Goal: Obtain resource: Download file/media

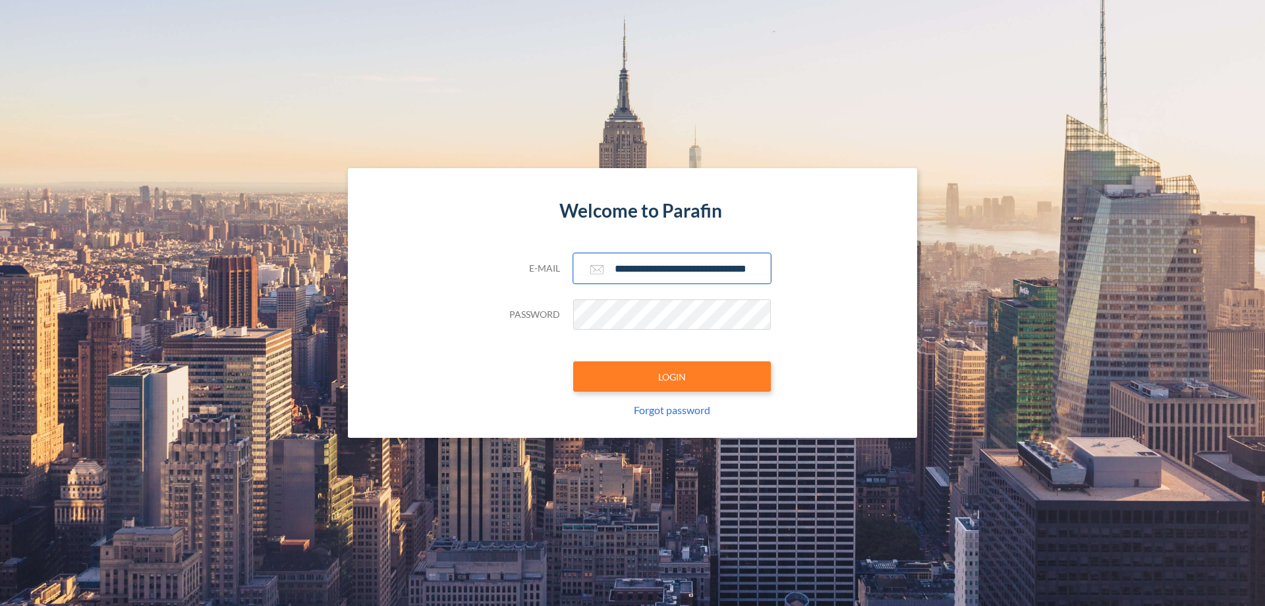
type input "**********"
click at [672, 376] on button "LOGIN" at bounding box center [672, 376] width 198 height 30
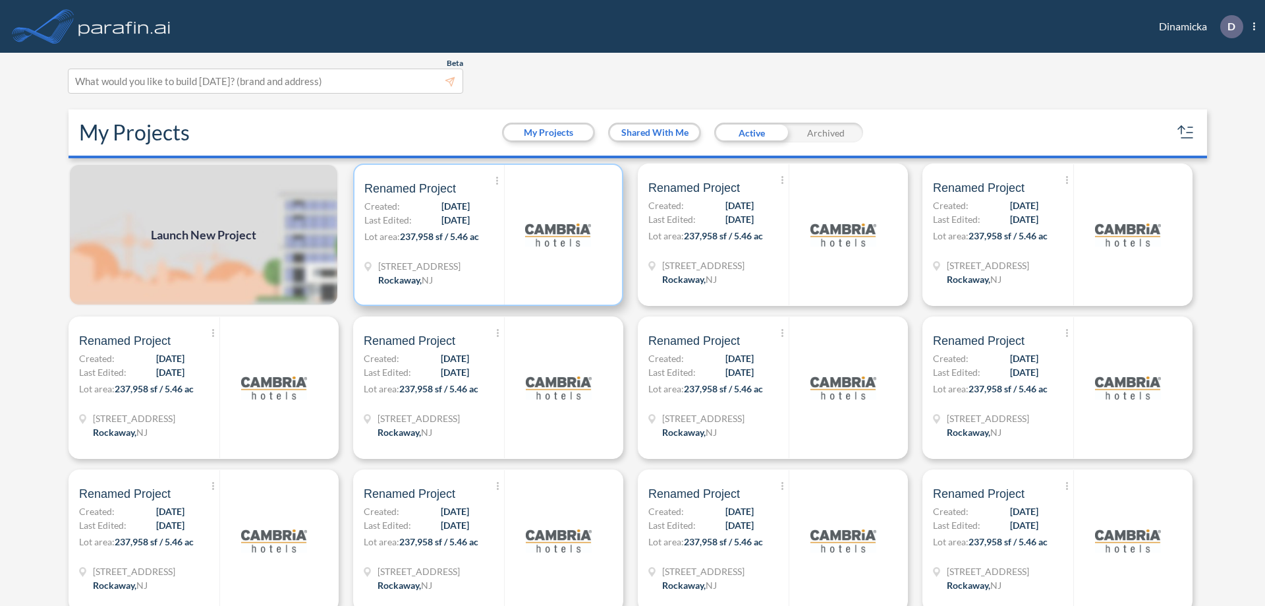
scroll to position [3, 0]
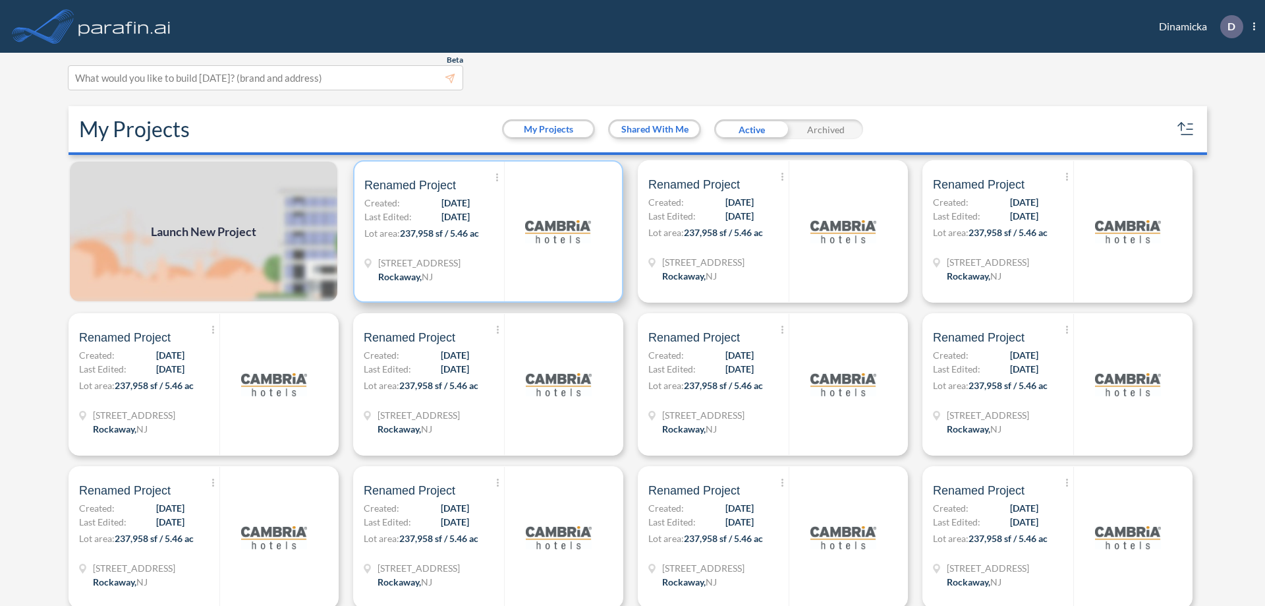
click at [486, 231] on p "Lot area: 237,958 sf / 5.46 ac" at bounding box center [434, 235] width 140 height 19
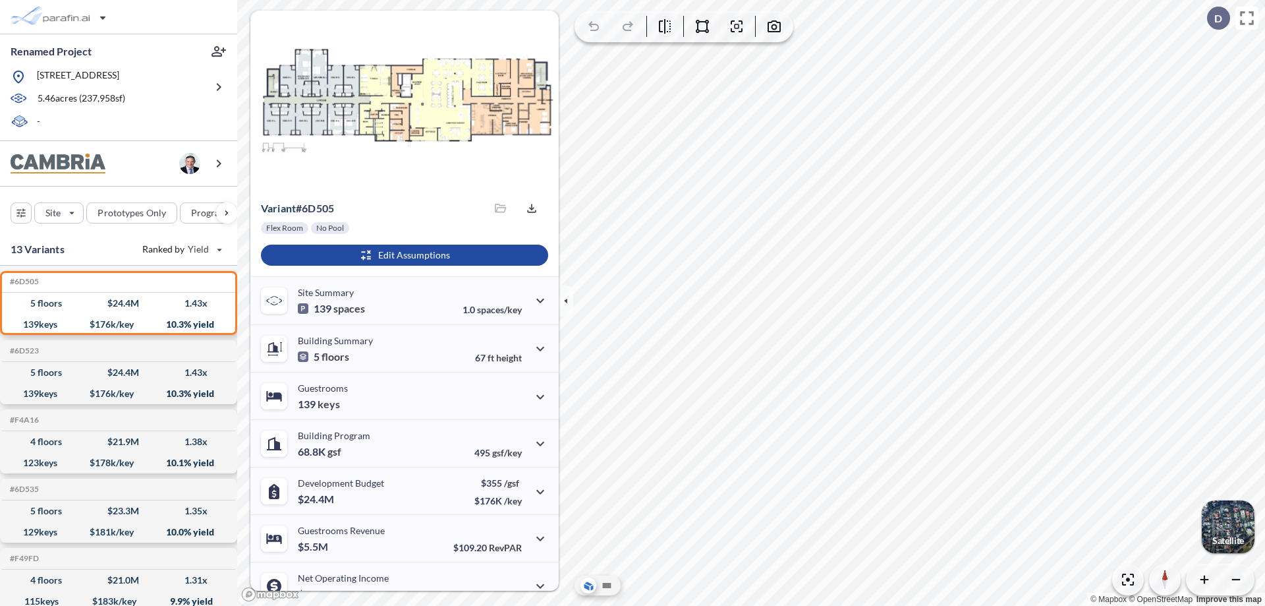
scroll to position [67, 0]
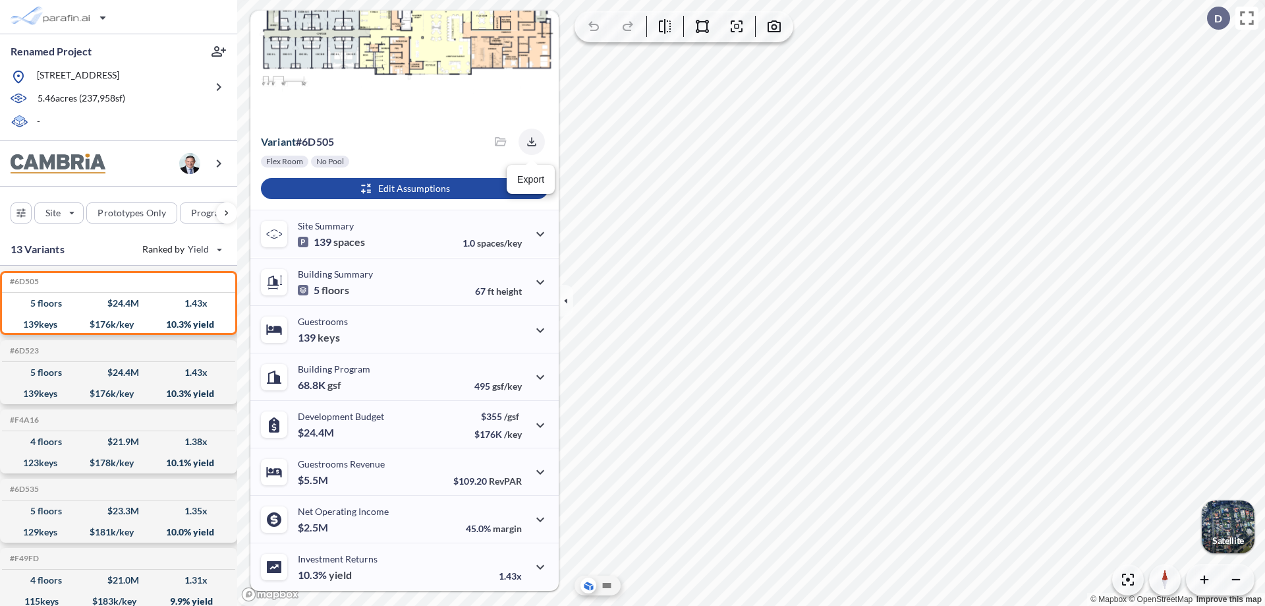
click at [528, 142] on icon "button" at bounding box center [531, 141] width 9 height 9
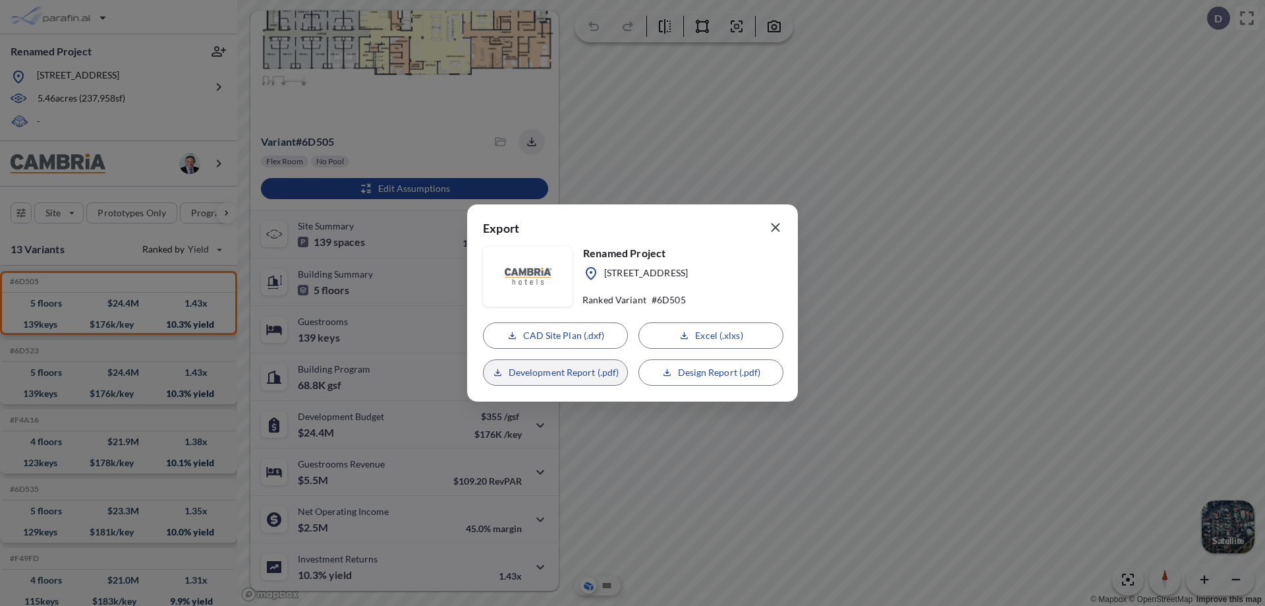
click at [556, 372] on p "Development Report (.pdf)" at bounding box center [564, 372] width 111 height 13
